Goal: Communication & Community: Answer question/provide support

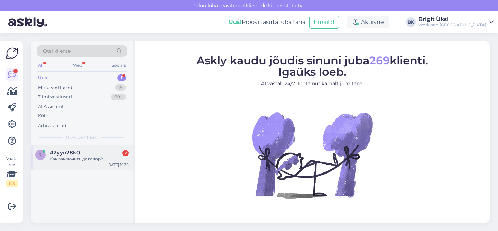
click at [83, 162] on div "2 #2yyn28k0 2 Как заключить договор? [DATE] 10:35" at bounding box center [82, 157] width 102 height 25
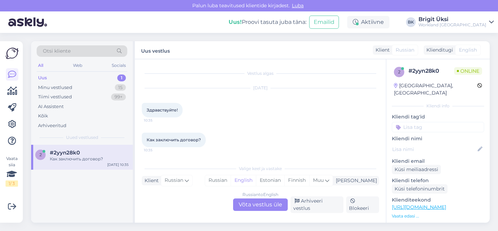
click at [256, 209] on div "Russian to English Võta vestlus üle" at bounding box center [260, 204] width 55 height 12
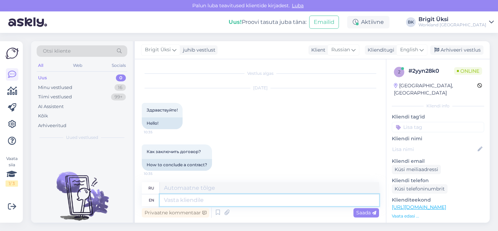
click at [254, 197] on textarea at bounding box center [269, 200] width 219 height 12
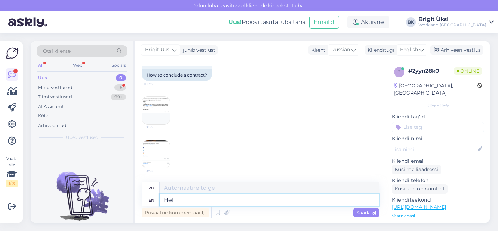
type textarea "Hello"
type textarea "Привет"
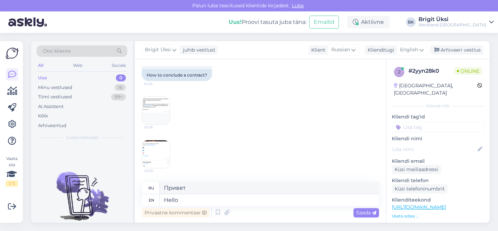
click at [162, 154] on img at bounding box center [156, 154] width 28 height 28
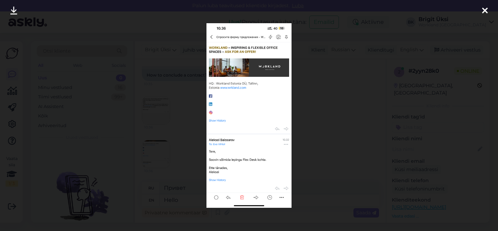
click at [482, 8] on icon at bounding box center [485, 11] width 6 height 9
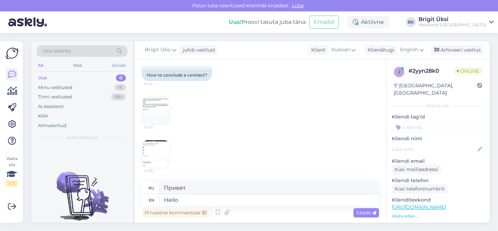
click at [148, 105] on img at bounding box center [156, 110] width 28 height 28
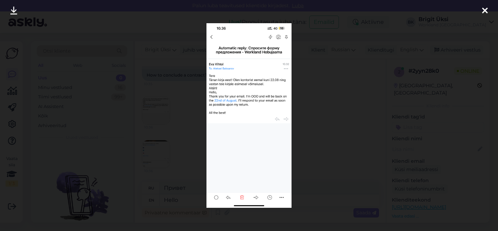
click at [485, 11] on icon at bounding box center [485, 11] width 6 height 9
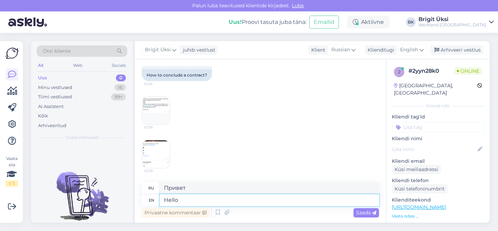
click at [183, 200] on textarea "Hello" at bounding box center [269, 200] width 219 height 12
click at [153, 149] on img at bounding box center [156, 154] width 28 height 28
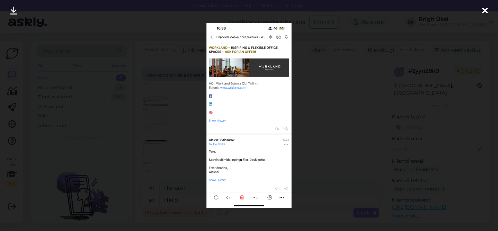
click at [485, 7] on icon at bounding box center [485, 11] width 6 height 9
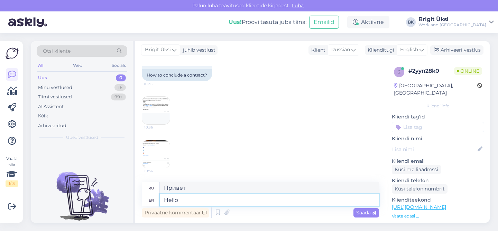
click at [193, 202] on textarea "Hello" at bounding box center [269, 200] width 219 height 12
click at [156, 159] on img at bounding box center [156, 154] width 28 height 28
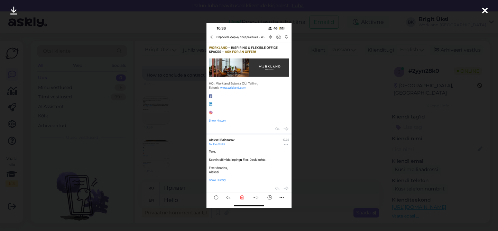
click at [479, 11] on div at bounding box center [485, 11] width 14 height 22
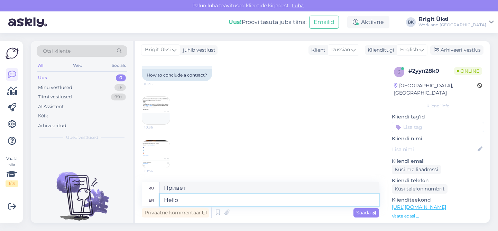
click at [236, 202] on textarea "Hello" at bounding box center [269, 200] width 219 height 12
type textarea "Hello!"
type textarea "Привет!"
type textarea "Hello! Our"
type textarea "Привет! Наш"
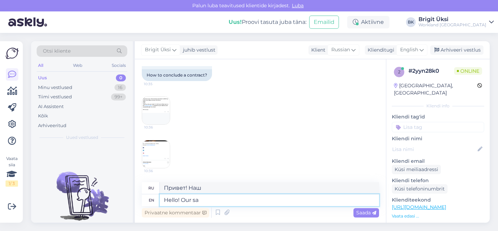
type textarea "Hello! Our [PERSON_NAME]"
type textarea "Привет! Наш салон"
type textarea "Hello! Our sale"
type textarea "Привет! Наша распродажа!"
type textarea "Hello! Our sales"
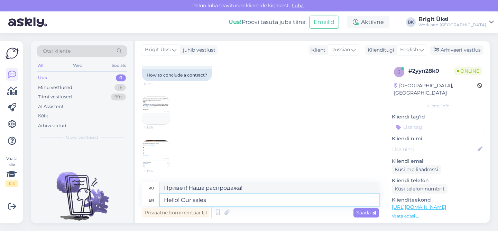
type textarea "Привет! Наши продажи"
type textarea "Hello! Our sales specialist"
type textarea "Здравствуйте! Наш специалист по продажам"
type textarea "Hello! Our sales specialist is back"
type textarea "Привет! Наш специалист по продажам снова с нами."
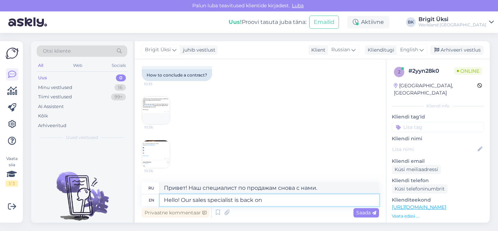
type textarea "Hello! Our sales specialist is back on"
type textarea "Здравствуйте! Наш специалист по продажам снова на связи."
type textarea "Hello! Our sales specialist is back on 22"
type textarea "Здравствуйте! Наш специалист по продажам снова на связи 22."
type textarea "Hello! Our sales specialist is back on 22th"
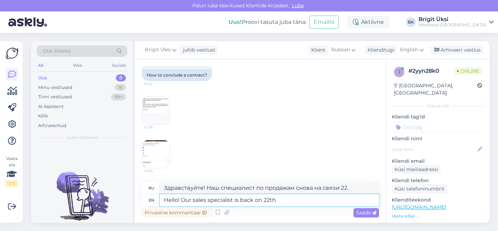
type textarea "Здравствуйте! Наш специалист по продажам вернётся 22-го числа."
type textarea "Hello! Our sales specialist is back on 22th Augu"
type textarea "Здравствуйте! Наш специалист по продажам вернётся 22 августа."
click at [182, 200] on textarea "Hello! Our sales specialist is back on [DATE]." at bounding box center [269, 200] width 219 height 12
type textarea "Hello! ThankOur sales specialist is back on [DATE]."
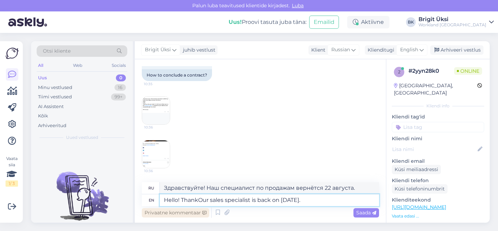
type textarea "Здравствуйте! Наш специалист по продажам вернется 22 августа."
type textarea "Hello! Thank Our sales specialist is back on [DATE]."
type textarea "Здравствуйте! Спасибо! Наш специалист по продажам вернётся 22 августа."
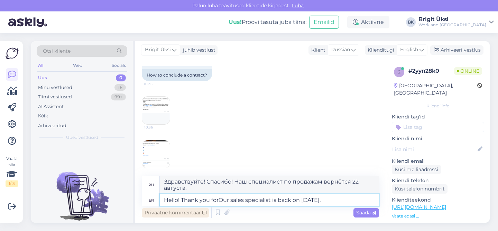
type textarea "Hello! Thank you for Our sales specialist is back on [DATE]."
type textarea "Здравствуйте! Спасибо за ваш отзыв. Наш специалист по продажам вернётся 22 авгу…"
type textarea "Hello! Thank you for reOur sales specialist is back on [DATE]."
type textarea "Здравствуйте! Спасибо за отзыв. Наш специалист по продажам вернётся 22 августа."
type textarea "Hello! Thank you for reacOur sales specialist is back on [DATE]."
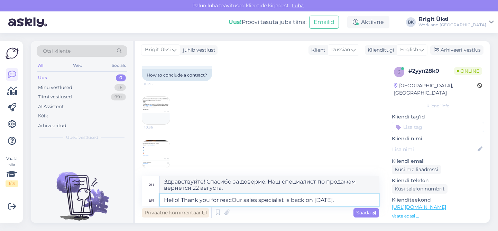
type textarea "Здравствуйте! Спасибо за ответ. Наш специалист по продажам вернётся 22 августа."
type textarea "Hello! Thank you for reachOur sales specialist is back on [DATE]."
type textarea "Здравствуйте! Спасибо за обращение! Наш специалист по продажам вернётся 22 авгу…"
type textarea "Hello! Thank you for reachingOur sales specialist is back on [DATE]."
type textarea "Здравствуйте! Спасибо, что обратились к нам! Наш специалист по продажам вернётс…"
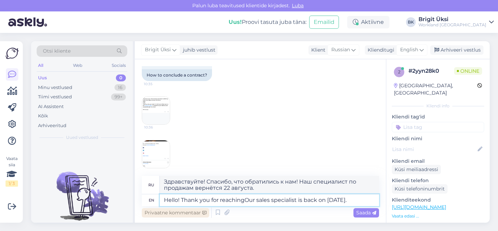
type textarea "Hello! Thank you for reaching Our sales specialist is back on [DATE]."
type textarea "Здравствуйте! Спасибо, что обратились к нам. Наш специалист по продажам вернётс…"
type textarea "Hello! Thank you for reaching outOur sales specialist is back on [DATE]."
type textarea "Здравствуйте! Спасибо, что обратились к нам! Наш специалист по продажам вернётс…"
type textarea "Hello! Thank you for reaching out!Our sales specialist is back on [DATE]."
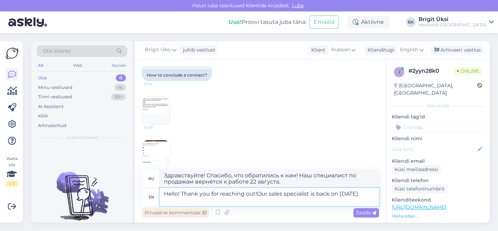
type textarea "Здравствуйте! Спасибо за обращение! Наш специалист по продажам вернётся к работ…"
click at [311, 192] on textarea "Hello! Thank you for reaching out! Our sales specialist is back on [DATE]." at bounding box center [269, 197] width 219 height 18
type textarea "Hello! Thank you for reaching out! Our sales specialist E is back on [DATE]."
type textarea "Здравствуйте! Спасибо, что обратились! Наш специалист по продажам E вернётся к …"
type textarea "Hello! Thank you for reaching out! Our sales specialist [PERSON_NAME] is back o…"
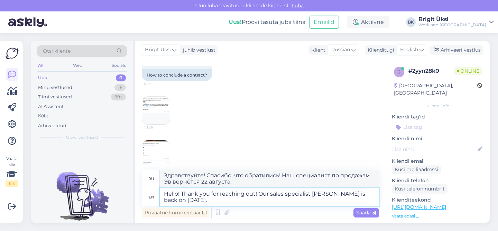
type textarea "Здравствуйте! Спасибо, что обратились! Наш специалист по продажам [PERSON_NAME]…"
click at [206, 198] on textarea "Hello! Thank you for reaching out! Our sales specialist [PERSON_NAME] is back o…" at bounding box center [269, 197] width 219 height 18
type textarea "Hello! Thank you for reaching out! Our sales specialist [PERSON_NAME] is back o…"
type textarea "Здравствуйте! Спасибо, что обратились! Наш специалист по продажам [PERSON_NAME]…"
type textarea "Hello! Thank you for reaching out! Our sales specialist [PERSON_NAME] is back o…"
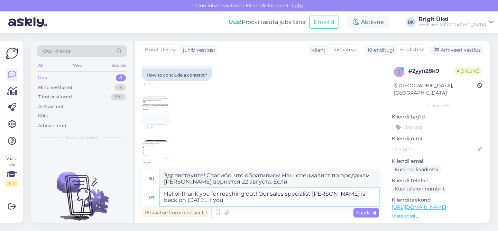
type textarea "Здравствуйте! Спасибо, что обратились! Наш специалист по продажам [PERSON_NAME]…"
type textarea "Hello! Thank you for reaching out! Our sales specialist [PERSON_NAME] is back o…"
type textarea "Здравствуйте! Спасибо, что обратились! Наш специалист по продажам [PERSON_NAME]…"
type textarea "Hello! Thank you for reaching out! Our sales specialist [PERSON_NAME] is back o…"
type textarea "Здравствуйте! Спасибо, что обратились! Наш специалист по продажам [PERSON_NAME]…"
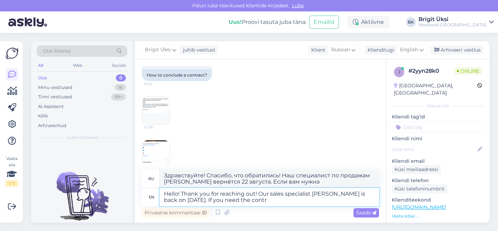
type textarea "Hello! Thank you for reaching out! Our sales specialist [PERSON_NAME] is back o…"
type textarea "Здравствуйте! Спасибо, что обратились! Наш специалист по продажам [PERSON_NAME]…"
type textarea "Hello! Thank you for reaching out! Our sales specialist [PERSON_NAME] is back o…"
type textarea "Здравствуйте! Спасибо, что обратились! Наш специалист по продажам [PERSON_NAME]…"
type textarea "Hello! Thank you for reaching out! Our sales specialist [PERSON_NAME] is back o…"
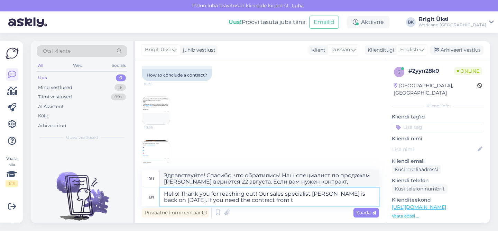
type textarea "Здравствуйте! Спасибо, что обратились! Наш специалист по продажам [PERSON_NAME]…"
type textarea "Hello! Thank you for reaching out! Our sales specialist [PERSON_NAME] is back o…"
type textarea "Здравствуйте! Спасибо, что обратились! Наш специалист по продажам [PERSON_NAME]…"
click at [156, 108] on img at bounding box center [156, 110] width 28 height 28
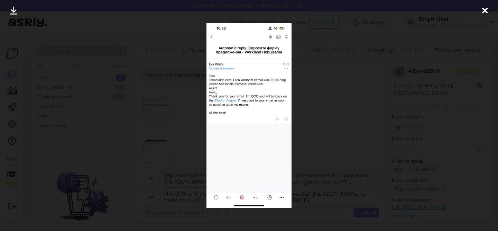
click at [486, 13] on icon at bounding box center [485, 11] width 6 height 9
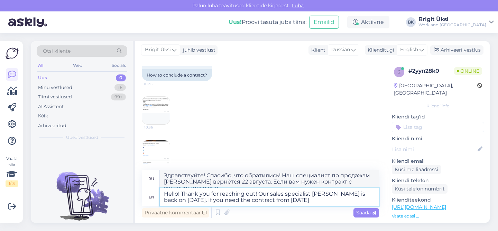
drag, startPoint x: 289, startPoint y: 199, endPoint x: 185, endPoint y: 199, distance: 104.4
click at [185, 199] on textarea "Hello! Thank you for reaching out! Our sales specialist [PERSON_NAME] is back o…" at bounding box center [269, 197] width 219 height 18
type textarea "Hello! Thank you for reaching out! Our sales specialist [PERSON_NAME] is back o…"
type textarea "Здравствуйте! Спасибо, что обратились! Наш специалист по продажам [PERSON_NAME]…"
type textarea "Hello! Thank you for reaching out! Our sales specialist [PERSON_NAME] is back o…"
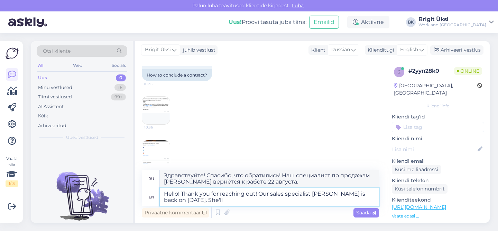
type textarea "Здравствуйте! Спасибо, что обратились! Наш специалист по продажам [PERSON_NAME]…"
type textarea "Hello! Thank you for reaching out! Our sales specialist [PERSON_NAME] is back o…"
type textarea "Здравствуйте! Спасибо, что обратились! Наш специалист по продажам [PERSON_NAME]…"
type textarea "Hello! Thank you for reaching out! Our sales specialist [PERSON_NAME] is back o…"
type textarea "Здравствуйте! Спасибо, что обратились! Наш специалист по продажам [PERSON_NAME]…"
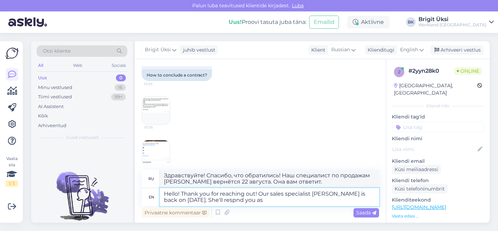
type textarea "Hello! Thank you for reaching out! Our sales specialist [PERSON_NAME] is back o…"
type textarea "Здравствуйте! Спасибо, что обратились! Наш специалист по продажам [PERSON_NAME]…"
type textarea "Hello! Thank you for reaching out! Our sales specialist [PERSON_NAME] is back o…"
type textarea "Здравствуйте! Спасибо, что обратились! Наш специалист по продажам [PERSON_NAME]…"
type textarea "Hello! Thank you for reaching out! Our sales specialist [PERSON_NAME] is back o…"
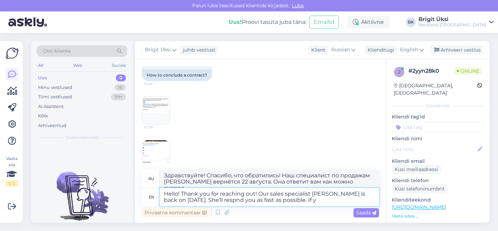
type textarea "Здравствуйте! Спасибо, что обратились! Наш специалист по продажам [PERSON_NAME]…"
type textarea "Hello! Thank you for reaching out! Our sales specialist [PERSON_NAME] is back o…"
type textarea "Здравствуйте! Спасибо, что обратились! Наш специалист по продажам [PERSON_NAME]…"
type textarea "Hello! Thank you for reaching out! Our sales specialist [PERSON_NAME] is back o…"
type textarea "Здравствуйте! Спасибо, что обратились! Наш специалист по продажам [PERSON_NAME]…"
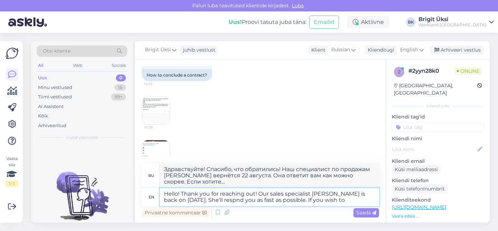
type textarea "Hello! Thank you for reaching out! Our sales specialist [PERSON_NAME] is back o…"
type textarea "Здравствуйте! Спасибо, что обратились! Наш специалист по продажам [PERSON_NAME]…"
type textarea "Hello! Thank you for reaching out! Our sales specialist [PERSON_NAME] is back o…"
type textarea "Здравствуйте! Спасибо, что обратились! Наш специалист по продажам [PERSON_NAME]…"
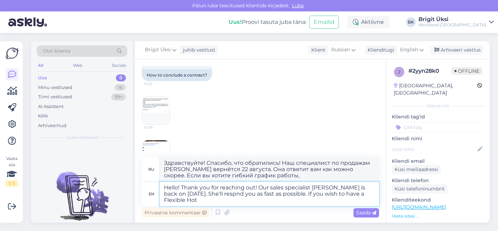
type textarea "Hello! Thank you for reaching out! Our sales specialist [PERSON_NAME] is back o…"
type textarea "Здравствуйте! Спасибо, что обратились! Наш специалист по продажам [PERSON_NAME]…"
type textarea "Hello! Thank you for reaching out! Our sales specialist [PERSON_NAME] is back o…"
type textarea "Здравствуйте! Спасибо, что обратились! Наш специалист по продажам [PERSON_NAME]…"
type textarea "Hello! Thank you for reaching out! Our sales specialist [PERSON_NAME] is back o…"
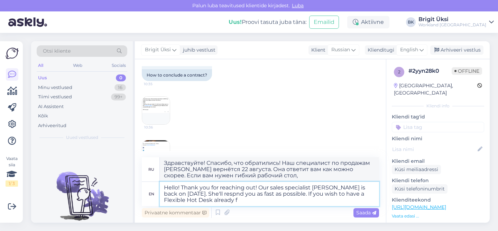
type textarea "Здравствуйте! Спасибо, что обратились! Наш специалист по продажам [PERSON_NAME]…"
type textarea "Hello! Thank you for reaching out! Our sales specialist [PERSON_NAME] is back o…"
type textarea "Здравствуйте! Спасибо, что обратились! Наш специалист по продажам [PERSON_NAME]…"
type textarea "Hello! Thank you for reaching out! Our sales specialist [PERSON_NAME] is back o…"
type textarea "Здравствуйте! Спасибо, что обратились! Наш специалист по продажам [PERSON_NAME]…"
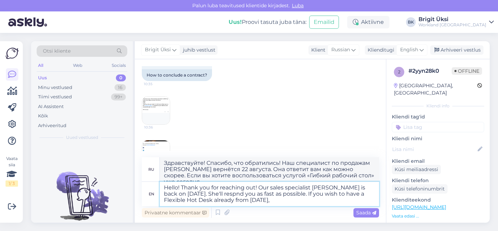
type textarea "Hello! Thank you for reaching out! Our sales specialist [PERSON_NAME] is back o…"
type textarea "Здравствуйте! Спасибо, что обратились! Наш специалист по продажам [PERSON_NAME]…"
type textarea "Hello! Thank you for reaching out! Our sales specialist [PERSON_NAME] is back o…"
type textarea "Здравствуйте! Спасибо, что обратились! Наш специалист по продажам [PERSON_NAME]…"
type textarea "Hello! Thank you for reaching out! Our sales specialist [PERSON_NAME] is back o…"
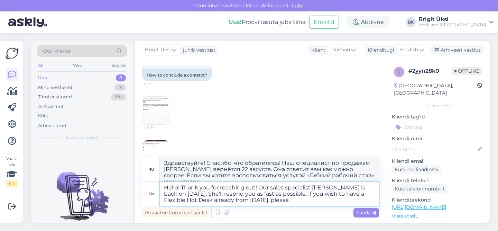
type textarea "Здравствуйте! Спасибо, что обратились! Наш специалист по продажам [PERSON_NAME]…"
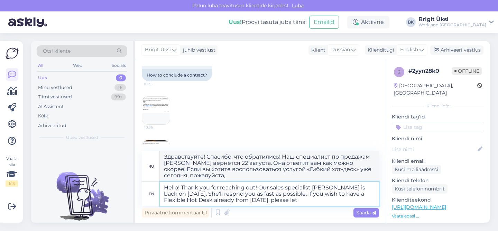
type textarea "Hello! Thank you for reaching out! Our sales specialist [PERSON_NAME] is back o…"
type textarea "Здравствуйте! Спасибо, что обратились! Наш специалист по продажам [PERSON_NAME]…"
type textarea "Hello! Thank you for reaching out! Our sales specialist [PERSON_NAME] is back o…"
type textarea "Здравствуйте! Спасибо, что обратились! Наш специалист по продажам [PERSON_NAME]…"
type textarea "Hello! Thank you for reaching out! Our sales specialist [PERSON_NAME] is back o…"
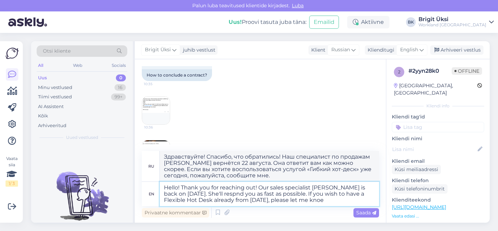
type textarea "Здравствуйте! Спасибо, что обратились! Наш специалист по продажам [PERSON_NAME]…"
click at [216, 196] on textarea "Hello! Thank you for reaching out! Our sales specialist [PERSON_NAME] is back o…" at bounding box center [269, 194] width 219 height 24
click at [215, 195] on textarea "Hello! Thank you for reaching out! Our sales specialist [PERSON_NAME] is back o…" at bounding box center [269, 194] width 219 height 24
drag, startPoint x: 237, startPoint y: 193, endPoint x: 227, endPoint y: 192, distance: 10.4
click at [227, 192] on textarea "Hello! Thank you for reaching out! Our sales specialist [PERSON_NAME] is back o…" at bounding box center [269, 194] width 219 height 24
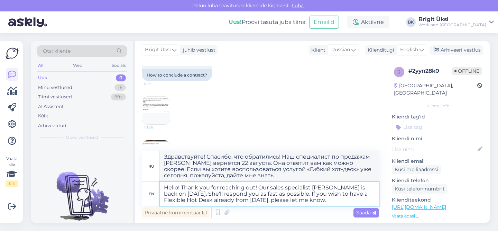
type textarea "Hello! Thank you for reaching out! Our sales specialist [PERSON_NAME] is back o…"
type textarea "Здравствуйте! Спасибо, что обратились! Наш специалист по продажам [PERSON_NAME]…"
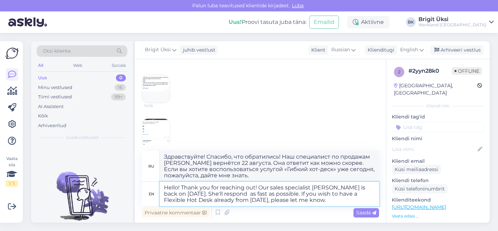
scroll to position [120, 0]
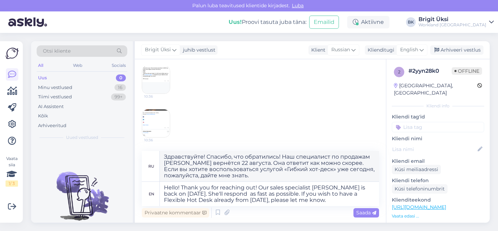
click at [156, 123] on img at bounding box center [156, 123] width 28 height 28
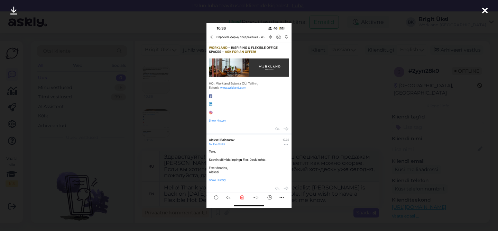
click at [484, 7] on icon at bounding box center [485, 11] width 6 height 9
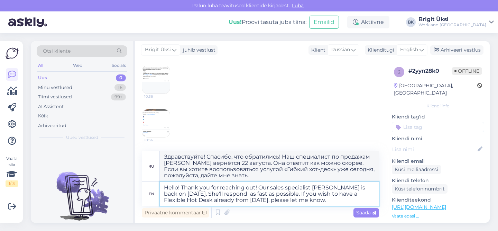
click at [320, 199] on textarea "Hello! Thank you for reaching out! Our sales specialist [PERSON_NAME] is back o…" at bounding box center [269, 194] width 219 height 24
click at [228, 193] on textarea "Hello! Thank you for reaching out! Our sales specialist [PERSON_NAME] is back o…" at bounding box center [269, 194] width 219 height 24
type textarea "Hello! Thank you for reaching out! Our sales specialist [PERSON_NAME] is back o…"
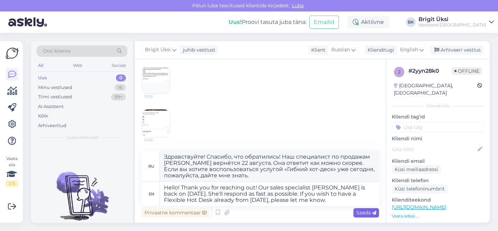
click at [362, 214] on span "Saada" at bounding box center [366, 212] width 20 height 6
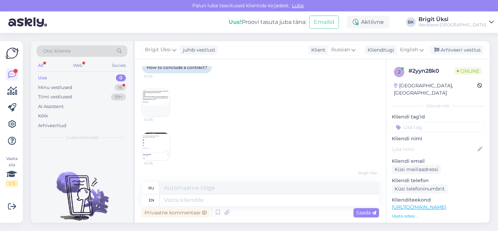
scroll to position [100, 0]
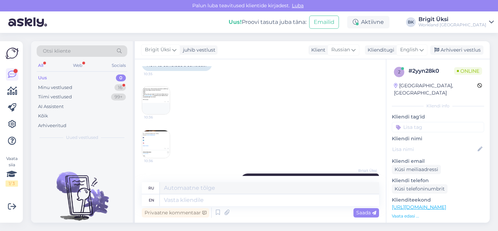
click at [151, 144] on img at bounding box center [156, 144] width 28 height 28
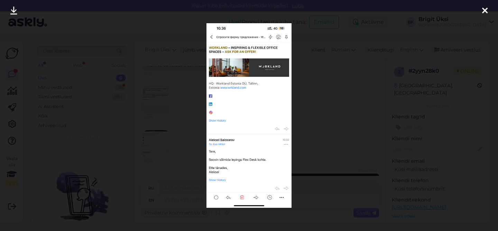
click at [485, 9] on icon at bounding box center [485, 11] width 6 height 9
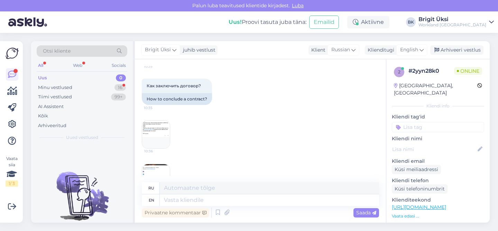
scroll to position [65, 0]
click at [151, 131] on img at bounding box center [156, 135] width 28 height 28
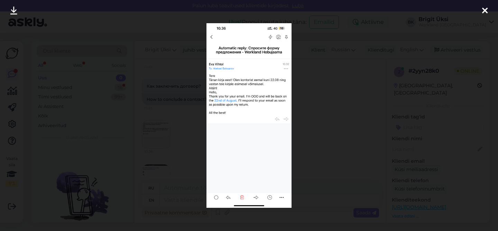
click at [489, 9] on div at bounding box center [485, 11] width 14 height 22
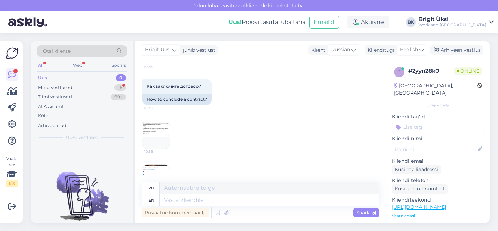
scroll to position [216, 0]
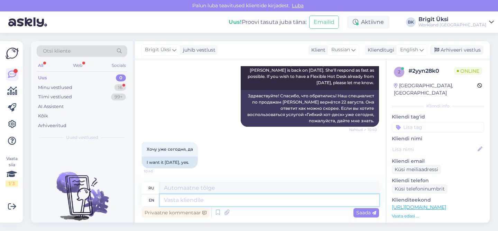
click at [272, 205] on textarea at bounding box center [269, 200] width 219 height 12
type textarea "Can"
type textarea "Может"
type textarea "Can you"
type textarea "Не могли бы вы"
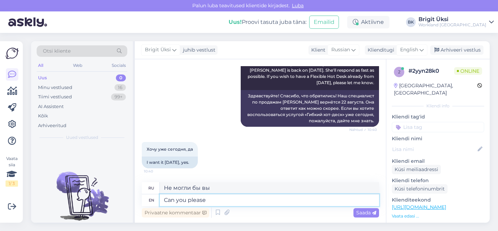
type textarea "Can you please"
type textarea "Можете ли вы, пожалуйста"
type textarea "Can you please forward y"
type textarea "Можете ли вы, пожалуйста, переслать?"
type textarea "Can you please forward your e"
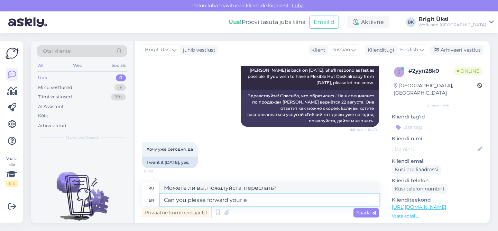
type textarea "Можете ли вы, пожалуйста, переслать ваш"
type textarea "Can you please forward your email s"
type textarea "Можете ли вы, пожалуйста, переслать нам свой адрес электронной почты?"
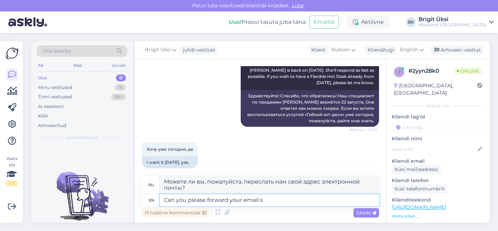
type textarea "Can you please forward your email s"
type textarea "Можете ли вы, пожалуйста, переслать нам ваши письма?"
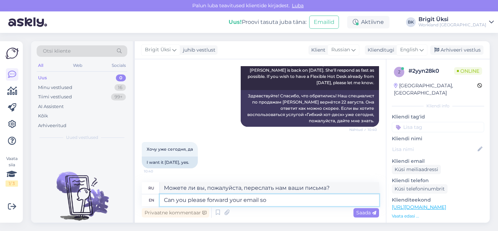
type textarea "Can you please forward your email so"
type textarea "Можете ли вы, пожалуйста, переслать нам ваше письмо?"
type textarea "Can you please forward your email so I c"
type textarea "Не могли бы вы переслать мне свое письмо, чтобы я"
type textarea "Can you please forward your email so I can"
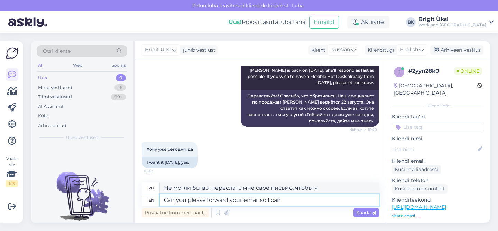
type textarea "Не могли бы вы переслать мне ваше письмо, чтобы я мог"
type textarea "Can you please forward your email so I can contact"
type textarea "Можете ли вы переслать мне свой адрес электронной почты, чтобы я мог связаться …"
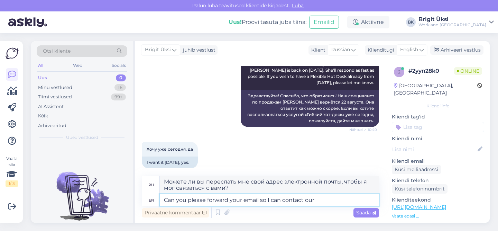
type textarea "Can you please forward your email so I can contact our"
type textarea "Не могли бы вы переслать мне ваш адрес электронной почты, чтобы я мог связаться…"
type textarea "Can you please forward your email so I can contact our sales"
type textarea "Не могли бы вы переслать мне свой адрес электронной почты, чтобы я мог связатьс…"
type textarea "Can you please forward your email so I can contact our sales tea"
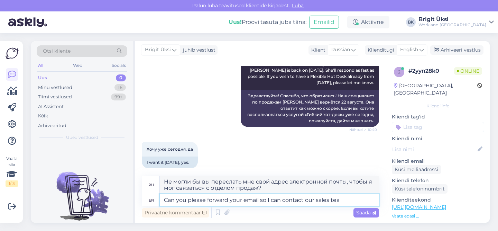
type textarea "Не могли бы вы переслать мне свой адрес электронной почты, чтобы я мог связатьс…"
type textarea "Can you please forward your email so I can contact our sales team."
type textarea "Не могли бы Вы переслать Ваше письмо, чтобы я мог связаться с нашим отделом про…"
click at [346, 201] on textarea "Can you please forward your email so I can contact our sales team." at bounding box center [269, 200] width 219 height 12
type textarea "Can you please forward your email so I can contact our sales team ."
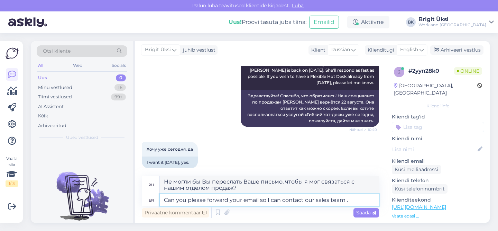
type textarea "Не могли бы вы переслать мне свое письмо, чтобы я мог связаться с нашим отделом…"
type textarea "Can you please forward your email so I can contact our sales team."
type textarea "Не могли бы Вы переслать Ваше письмо, чтобы я мог связаться с нашим отделом про…"
click at [357, 198] on textarea "Can you please forward your email so I can contact our sales team." at bounding box center [269, 200] width 219 height 12
type textarea "Can you please forward your email so I can contact our sales team. Pl"
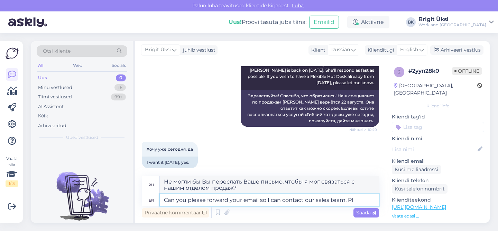
type textarea "Пожалуйста, перешлите мне свой адрес электронной почты, чтобы я мог связаться с…"
type textarea "Can you please forward your email so I can contact our sales team."
type textarea "Не могли бы Вы переслать Ваше письмо, чтобы я мог связаться с нашим отделом про…"
type textarea "Can you please forward your email so I can contact our sales team. Also, p"
type textarea "Пожалуйста, перешлите мне ваше письмо, чтобы я мог связаться с нашим отделом пр…"
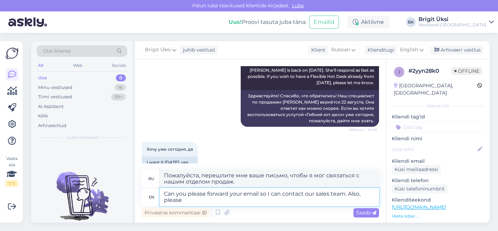
type textarea "Can you please forward your email so I can contact our sales team. Also, please"
type textarea "Пожалуйста, перешлите мне ваше письмо, чтобы я мог связаться с нашим отделом пр…"
type textarea "Can you please forward your email so I can contact our sales team. Also, please…"
type textarea "Пожалуйста, перешлите мне ваше письмо, чтобы я мог связаться с нашим отделом пр…"
type textarea "Can you please forward your email so I can contact our sales team. Also, please…"
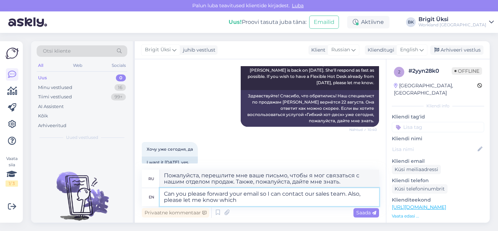
type textarea "Пожалуйста, перешлите мне ваше письмо, чтобы я мог связаться с нашим отделом пр…"
type textarea "Can you please forward your email so I can contact our sales team. Also, please…"
type textarea "Пожалуйста, перешлите мне ваше письмо, чтобы я мог связаться с нашим отделом пр…"
type textarea "Can you please forward your email so I can contact our sales team. Also, please…"
type textarea "Пожалуйста, перешлите мне ваше письмо, чтобы я мог связаться с нашим отделом пр…"
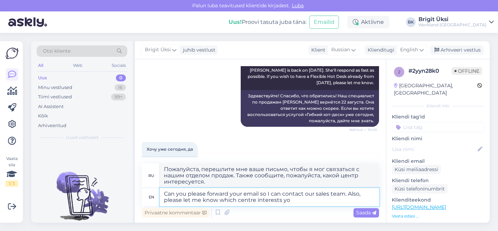
type textarea "Can you please forward your email so I can contact our sales team. Also, please…"
type textarea "Пожалуйста, перешлите мне ваше письмо, чтобы я мог связаться с нашим отделом пр…"
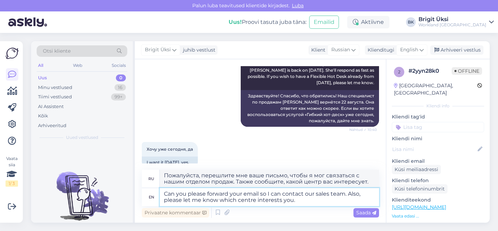
drag, startPoint x: 254, startPoint y: 198, endPoint x: 237, endPoint y: 199, distance: 17.0
click at [237, 199] on textarea "Can you please forward your email so I can contact our sales team. Also, please…" at bounding box center [269, 197] width 219 height 18
type textarea "Can you please forward your email so I can contact our sales team. Also, please…"
type textarea "Пожалуйста, перешлите мне ваше письмо, чтобы я мог связаться с нашим отделом пр…"
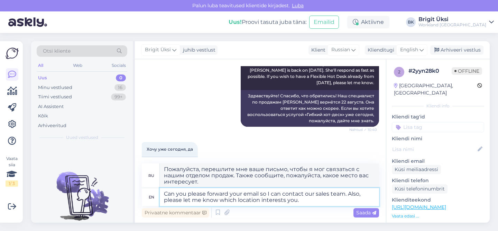
click at [296, 200] on textarea "Can you please forward your email so I can contact our sales team. Also, please…" at bounding box center [269, 197] width 219 height 18
type textarea "Can you please forward your email so I can contact our sales team. Also, please…"
click at [366, 211] on span "Saada" at bounding box center [366, 212] width 20 height 6
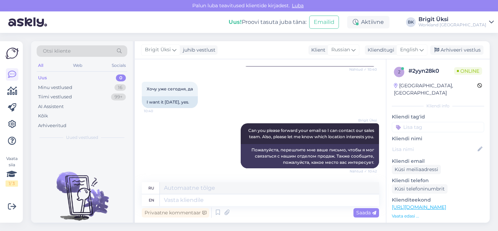
scroll to position [324, 0]
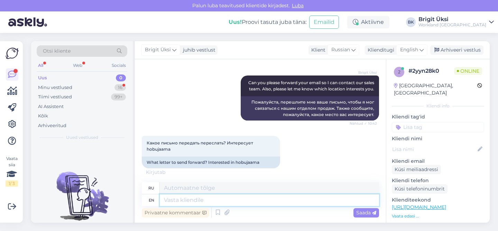
click at [183, 200] on textarea at bounding box center [269, 200] width 219 height 12
type textarea "just y"
type textarea "только"
type textarea "just your"
type textarea "только твой"
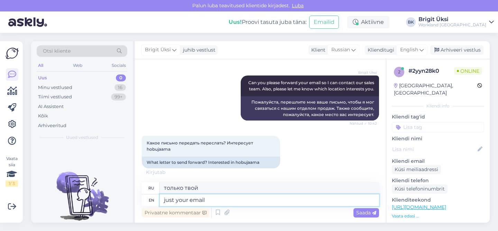
type textarea "just your email s"
type textarea "только ваш адрес электронной почты"
type textarea "just your email so"
type textarea "просто ваш адрес электронной почты, так что"
type textarea "just your email so I"
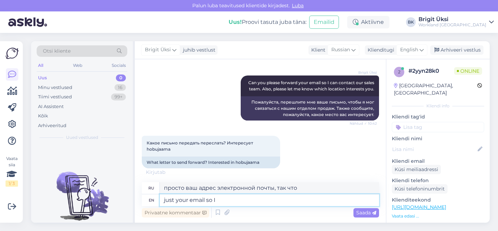
type textarea "просто ваш адрес электронной почты, чтобы я"
type textarea "just your email so I can"
type textarea "просто ваш адрес электронной почты, чтобы я мог"
type textarea "just your email so I"
type textarea "просто ваш адрес электронной почты, чтобы я"
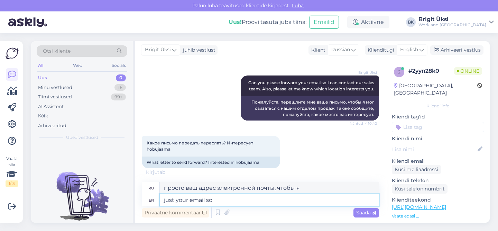
type textarea "just your email so"
type textarea "просто ваш адрес электронной почты, так что"
type textarea "just your email"
type textarea "только ваш адрес электронной почты"
type textarea "just your email please"
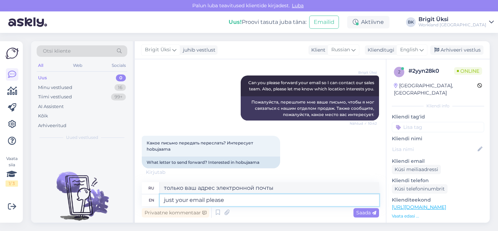
type textarea "только ваш адрес электронной почты, пожалуйста"
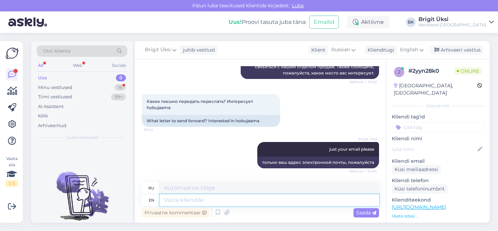
scroll to position [407, 0]
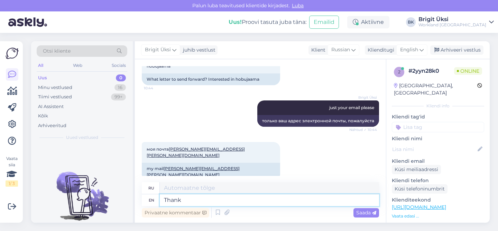
type textarea "Thank"
type textarea "Благодарить"
type textarea "Thank you"
type textarea "Спасибо"
type textarea "Thank you,"
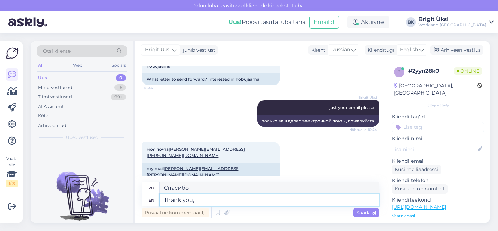
type textarea "Спасибо,"
type textarea "Thank you, we'll"
type textarea "Спасибо, мы"
type textarea "Thank you, we'll send"
type textarea "Спасибо, мы отправим."
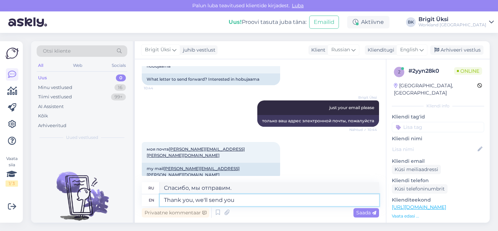
type textarea "Thank you, we'll send you t"
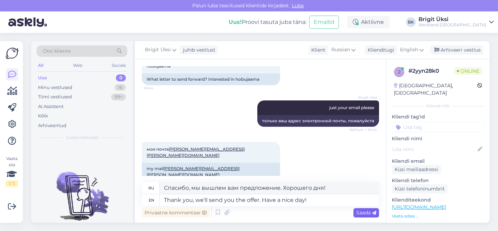
click at [359, 213] on span "Saada" at bounding box center [366, 212] width 20 height 6
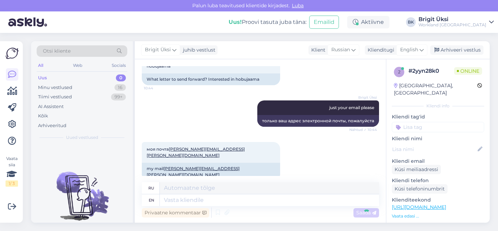
scroll to position [448, 0]
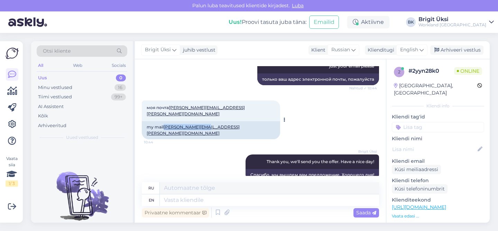
drag, startPoint x: 206, startPoint y: 119, endPoint x: 165, endPoint y: 121, distance: 41.9
click at [165, 121] on div "my mail [PERSON_NAME][EMAIL_ADDRESS][PERSON_NAME][DOMAIN_NAME]" at bounding box center [211, 130] width 138 height 18
copy link "[PERSON_NAME][EMAIL_ADDRESS][PERSON_NAME][DOMAIN_NAME]"
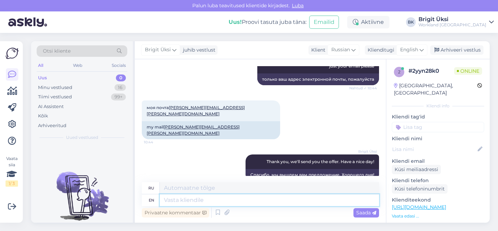
click at [355, 197] on textarea at bounding box center [269, 200] width 219 height 12
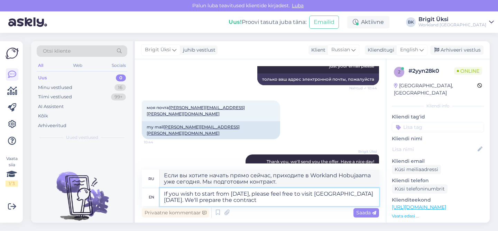
scroll to position [461, 0]
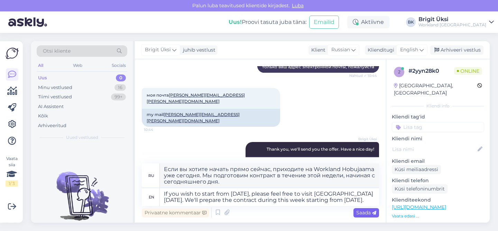
click at [358, 211] on span "Saada" at bounding box center [366, 212] width 20 height 6
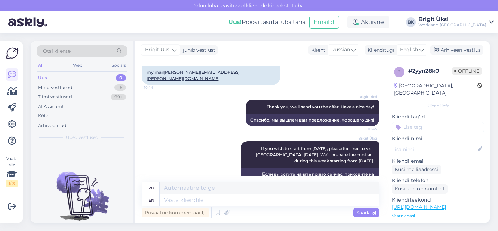
scroll to position [508, 0]
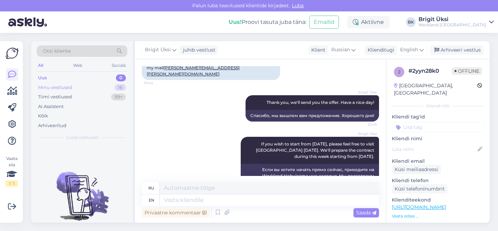
click at [105, 87] on div "Minu vestlused 16" at bounding box center [82, 88] width 91 height 10
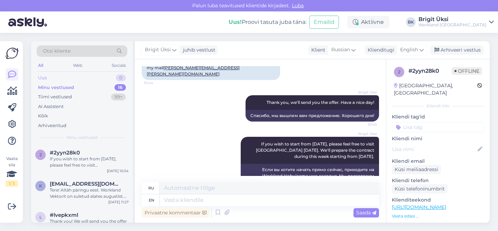
click at [112, 75] on div "Uus 0" at bounding box center [82, 78] width 91 height 10
